Goal: Contribute content: Contribute content

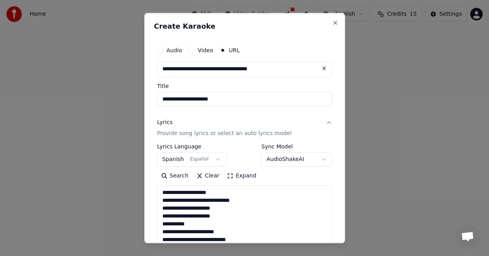
select select "**"
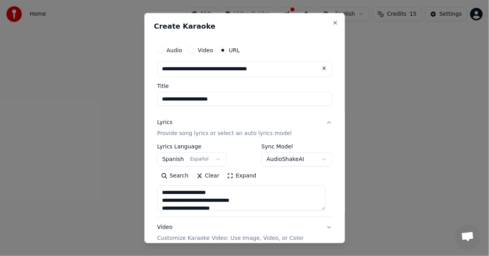
scroll to position [137, 0]
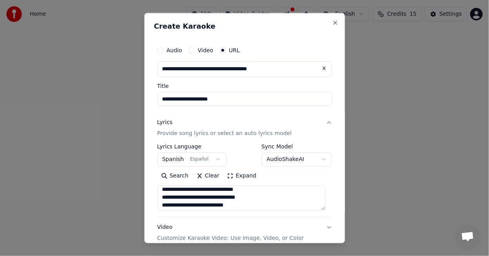
click at [253, 206] on textarea at bounding box center [241, 197] width 169 height 25
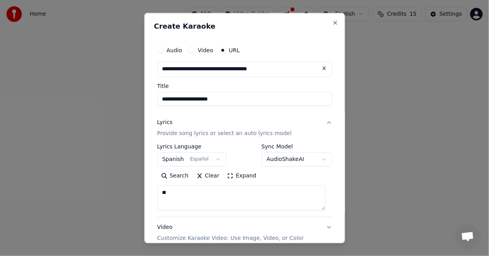
type textarea "*"
click at [179, 177] on button "Paste" at bounding box center [172, 175] width 31 height 13
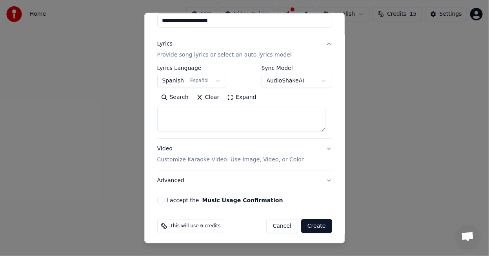
scroll to position [80, 0]
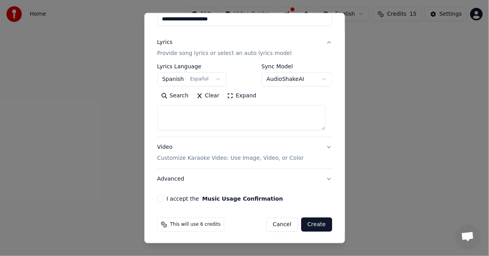
click at [321, 147] on button "Video Customize Karaoke Video: Use Image, Video, or Color" at bounding box center [244, 152] width 175 height 31
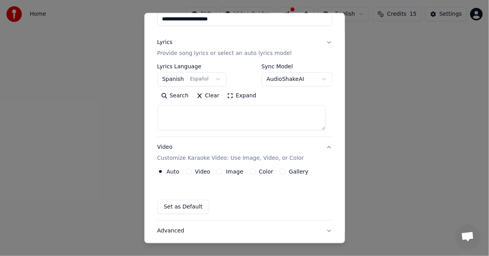
scroll to position [59, 0]
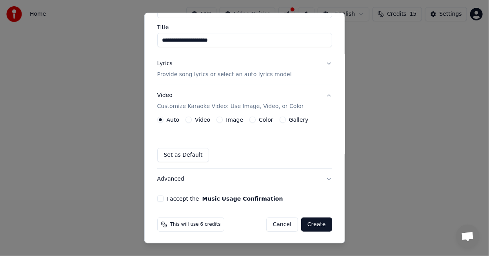
click at [161, 198] on button "I accept the Music Usage Confirmation" at bounding box center [160, 198] width 6 height 6
click at [218, 118] on button "Image" at bounding box center [220, 120] width 6 height 6
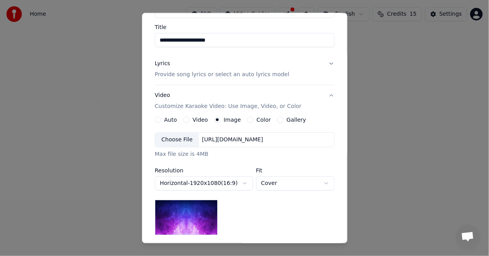
click at [184, 137] on div "Choose File" at bounding box center [177, 140] width 44 height 14
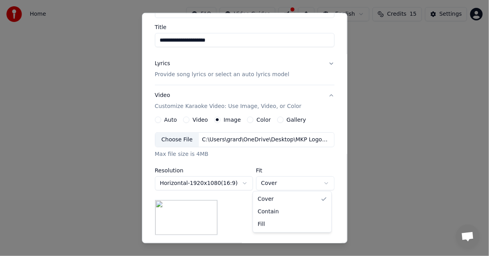
click at [325, 166] on body "**********" at bounding box center [244, 83] width 489 height 166
click at [328, 163] on body "**********" at bounding box center [244, 83] width 489 height 166
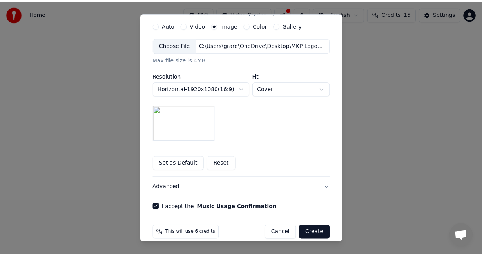
scroll to position [161, 0]
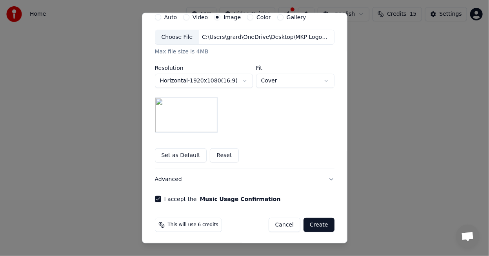
click at [314, 224] on button "Create" at bounding box center [319, 224] width 31 height 14
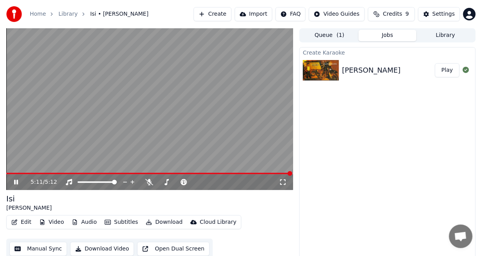
click at [271, 207] on div "[PERSON_NAME]" at bounding box center [149, 202] width 287 height 19
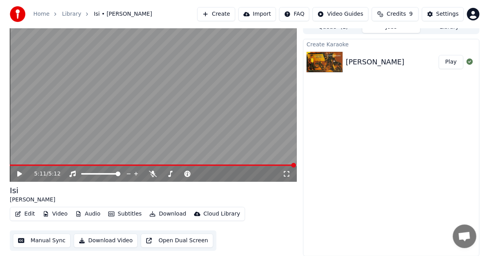
scroll to position [9, 0]
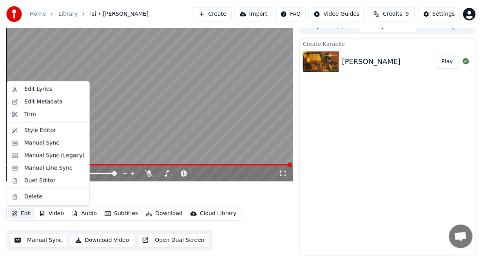
click at [24, 215] on button "Edit" at bounding box center [21, 213] width 26 height 11
click at [29, 87] on div "Edit Lyrics" at bounding box center [38, 89] width 28 height 8
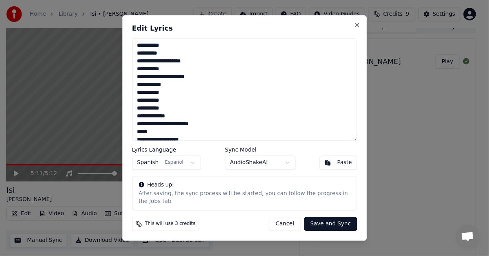
click at [137, 52] on textarea at bounding box center [244, 89] width 225 height 102
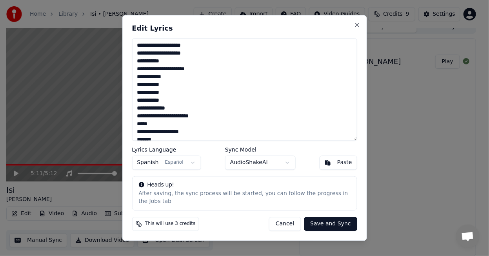
click at [140, 55] on textarea at bounding box center [244, 89] width 225 height 102
click at [140, 62] on textarea at bounding box center [244, 89] width 225 height 102
click at [137, 86] on textarea at bounding box center [244, 89] width 225 height 102
click at [139, 80] on textarea at bounding box center [244, 89] width 225 height 102
click at [137, 100] on textarea at bounding box center [244, 89] width 225 height 102
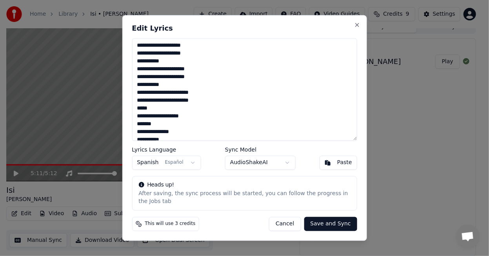
click at [140, 103] on textarea at bounding box center [244, 89] width 225 height 102
click at [138, 110] on textarea at bounding box center [244, 89] width 225 height 102
click at [137, 117] on textarea at bounding box center [244, 89] width 225 height 102
click at [138, 117] on textarea at bounding box center [244, 89] width 225 height 102
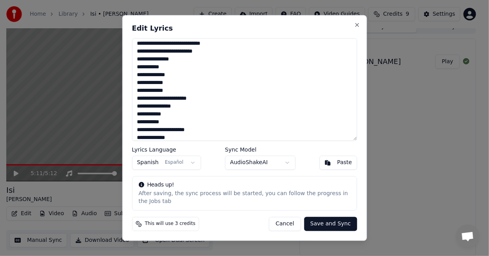
scroll to position [62, 0]
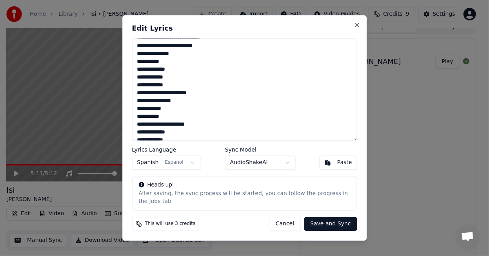
click at [137, 78] on textarea at bounding box center [244, 89] width 225 height 102
click at [163, 78] on textarea at bounding box center [244, 89] width 225 height 102
click at [151, 93] on textarea at bounding box center [244, 89] width 225 height 102
click at [137, 95] on textarea at bounding box center [244, 89] width 225 height 102
click at [145, 93] on textarea at bounding box center [244, 89] width 225 height 102
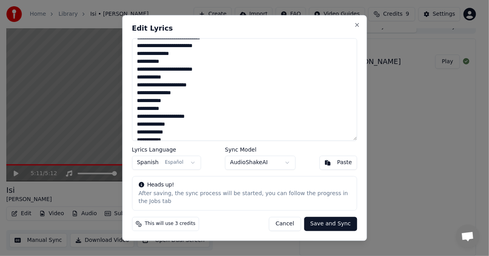
click at [141, 86] on textarea at bounding box center [244, 89] width 225 height 102
click at [140, 101] on textarea at bounding box center [244, 89] width 225 height 102
click at [140, 107] on textarea at bounding box center [244, 89] width 225 height 102
click at [141, 110] on textarea at bounding box center [244, 89] width 225 height 102
click at [138, 124] on textarea at bounding box center [244, 89] width 225 height 102
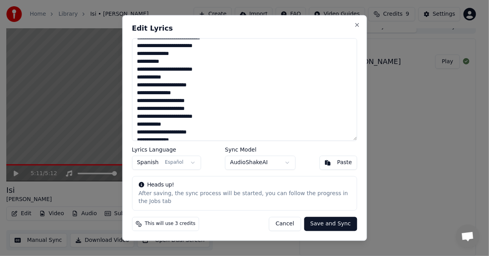
click at [140, 125] on textarea at bounding box center [244, 89] width 225 height 102
click at [140, 133] on textarea at bounding box center [244, 89] width 225 height 102
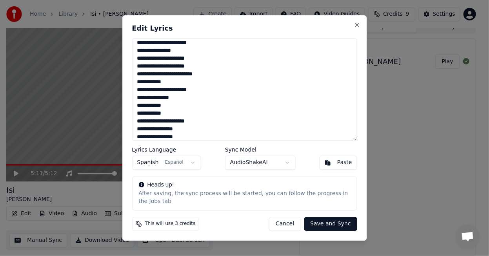
scroll to position [113, 0]
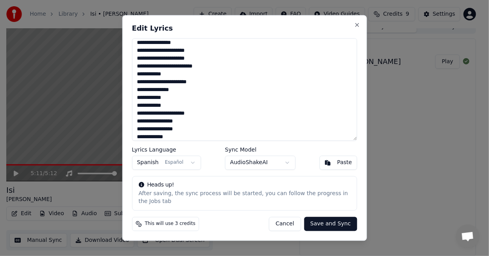
click at [145, 89] on textarea at bounding box center [244, 89] width 225 height 102
click at [139, 98] on textarea at bounding box center [244, 89] width 225 height 102
click at [143, 107] on textarea at bounding box center [244, 89] width 225 height 102
click at [140, 108] on textarea at bounding box center [244, 89] width 225 height 102
click at [137, 122] on textarea at bounding box center [244, 89] width 225 height 102
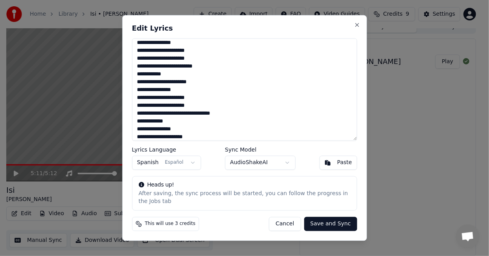
click at [222, 112] on textarea at bounding box center [244, 89] width 225 height 102
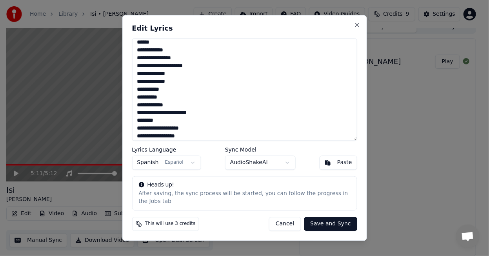
click at [137, 50] on textarea at bounding box center [244, 89] width 225 height 102
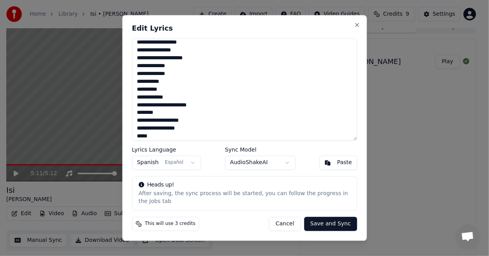
click at [139, 52] on textarea at bounding box center [244, 89] width 225 height 102
click at [138, 72] on textarea at bounding box center [244, 89] width 225 height 102
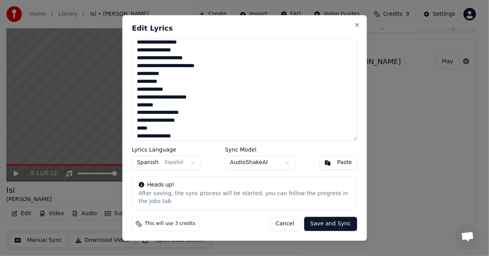
click at [142, 65] on textarea at bounding box center [244, 89] width 225 height 102
click at [138, 89] on textarea at bounding box center [244, 89] width 225 height 102
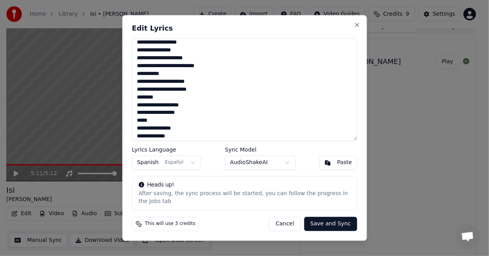
click at [139, 92] on textarea at bounding box center [244, 89] width 225 height 102
click at [138, 100] on textarea at bounding box center [244, 89] width 225 height 102
click at [138, 113] on textarea at bounding box center [244, 89] width 225 height 102
click at [140, 129] on textarea at bounding box center [244, 89] width 225 height 102
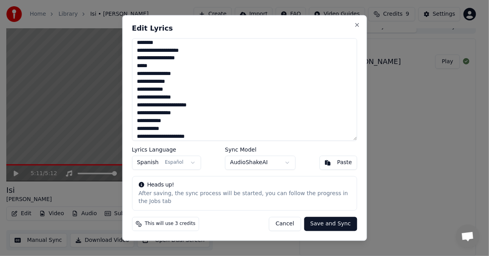
scroll to position [269, 0]
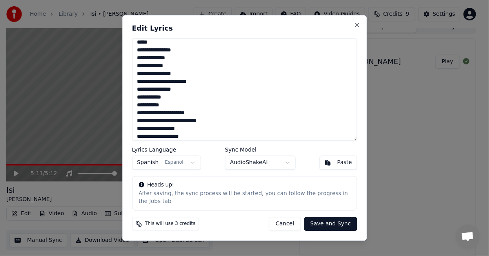
click at [137, 66] on textarea at bounding box center [244, 89] width 225 height 102
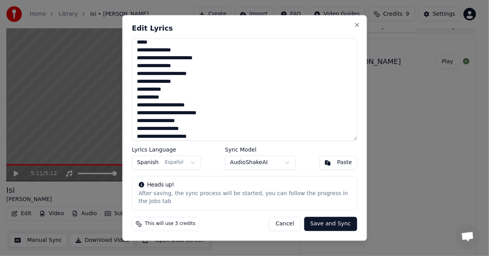
click at [142, 66] on textarea at bounding box center [244, 89] width 225 height 102
click at [141, 76] on textarea at bounding box center [244, 89] width 225 height 102
click at [139, 90] on textarea at bounding box center [244, 89] width 225 height 102
click at [138, 98] on textarea at bounding box center [244, 89] width 225 height 102
click at [139, 98] on textarea at bounding box center [244, 89] width 225 height 102
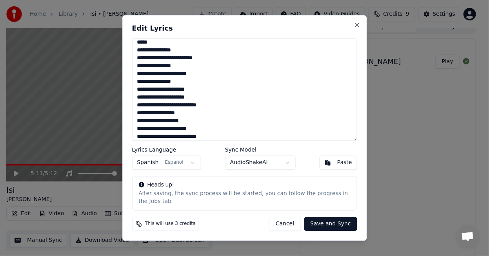
click at [140, 116] on textarea at bounding box center [244, 89] width 225 height 102
click at [140, 121] on textarea at bounding box center [244, 89] width 225 height 102
click at [138, 131] on textarea at bounding box center [244, 89] width 225 height 102
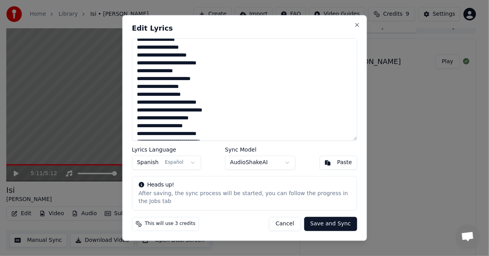
scroll to position [348, 0]
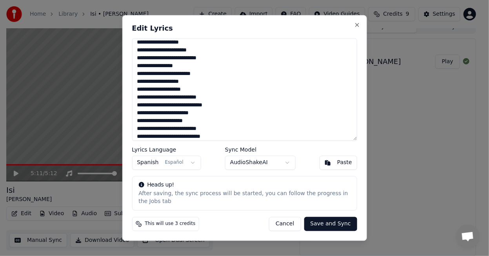
click at [141, 67] on textarea at bounding box center [244, 89] width 225 height 102
click at [138, 74] on textarea at bounding box center [244, 89] width 225 height 102
click at [140, 84] on textarea at bounding box center [244, 89] width 225 height 102
click at [149, 91] on textarea at bounding box center [244, 89] width 225 height 102
click at [195, 89] on textarea at bounding box center [244, 89] width 225 height 102
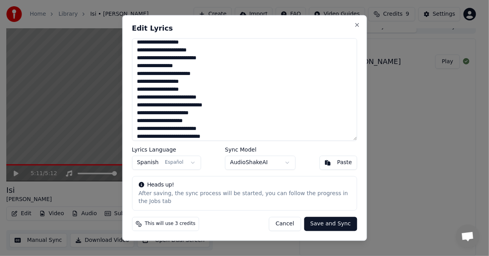
click at [140, 106] on textarea at bounding box center [244, 89] width 225 height 102
click at [140, 113] on textarea at bounding box center [244, 89] width 225 height 102
click at [139, 121] on textarea at bounding box center [244, 89] width 225 height 102
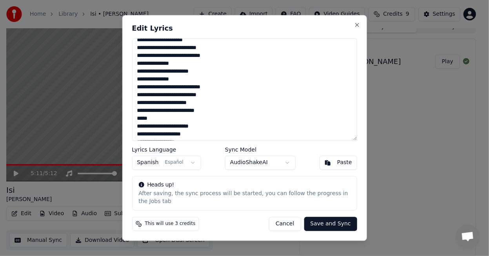
scroll to position [442, 0]
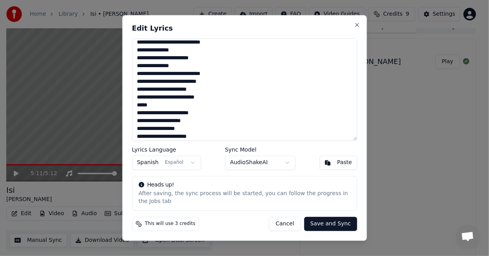
click at [140, 51] on textarea at bounding box center [244, 89] width 225 height 102
click at [142, 58] on textarea at bounding box center [244, 89] width 225 height 102
click at [140, 82] on textarea at bounding box center [244, 89] width 225 height 102
click at [138, 112] on textarea at bounding box center [244, 89] width 225 height 102
click at [141, 98] on textarea at bounding box center [244, 89] width 225 height 102
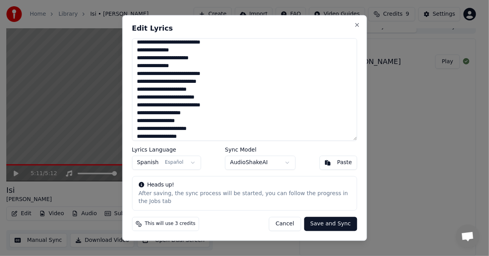
click at [140, 114] on textarea at bounding box center [244, 89] width 225 height 102
click at [140, 121] on textarea at bounding box center [244, 89] width 225 height 102
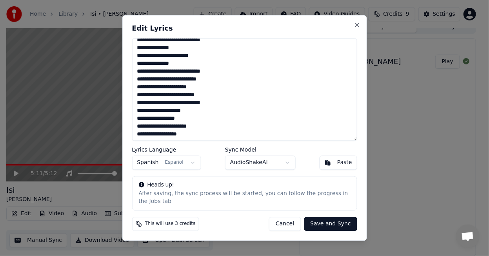
scroll to position [445, 0]
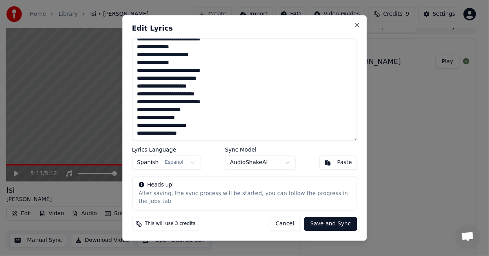
click at [139, 133] on textarea at bounding box center [244, 89] width 225 height 102
click at [191, 127] on textarea at bounding box center [244, 89] width 225 height 102
click at [190, 129] on textarea at bounding box center [244, 89] width 225 height 102
click at [186, 130] on textarea at bounding box center [244, 89] width 225 height 102
click at [211, 128] on textarea at bounding box center [244, 89] width 225 height 102
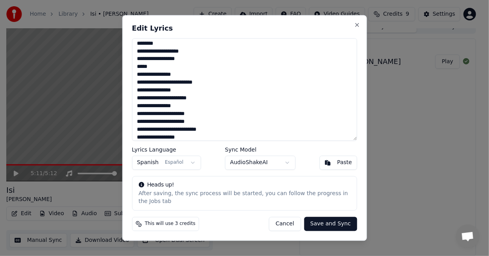
scroll to position [251, 0]
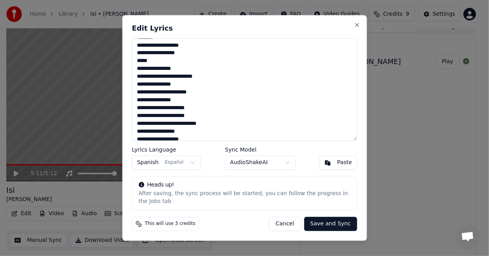
click at [141, 60] on textarea at bounding box center [244, 89] width 225 height 102
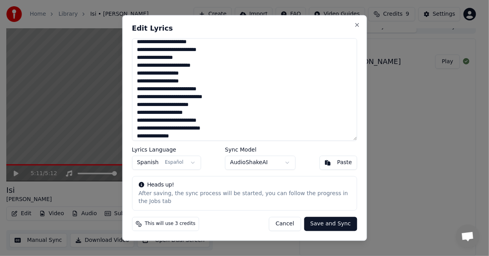
scroll to position [361, 0]
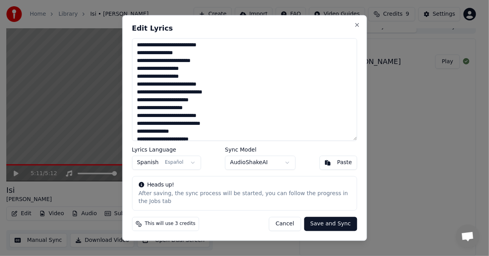
click at [140, 124] on textarea at bounding box center [244, 89] width 225 height 102
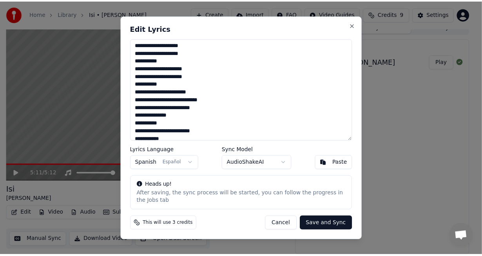
scroll to position [0, 0]
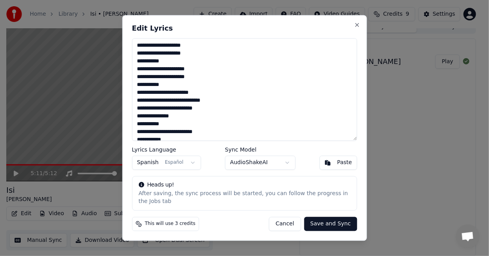
type textarea "**********"
click at [337, 222] on button "Save and Sync" at bounding box center [330, 224] width 53 height 14
